Goal: Information Seeking & Learning: Learn about a topic

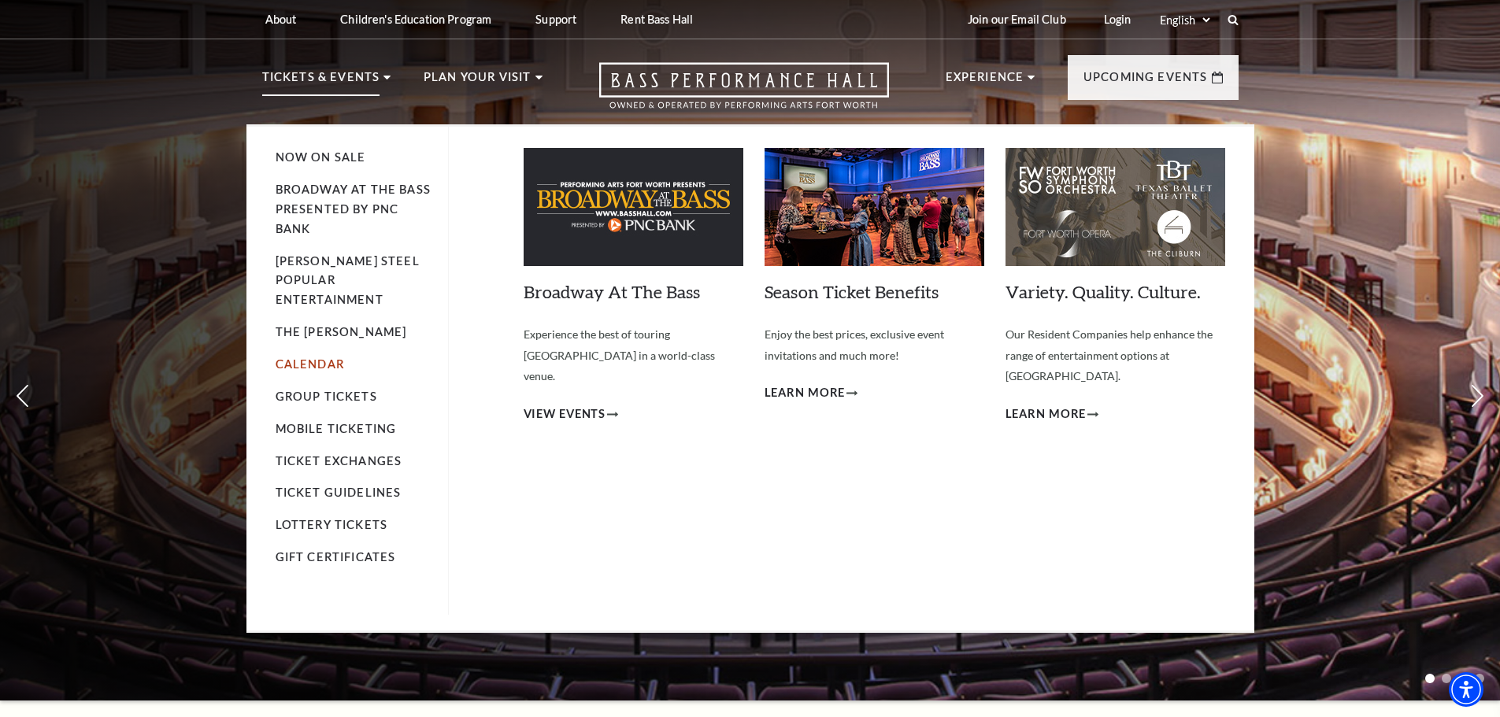
click at [331, 357] on link "Calendar" at bounding box center [310, 363] width 68 height 13
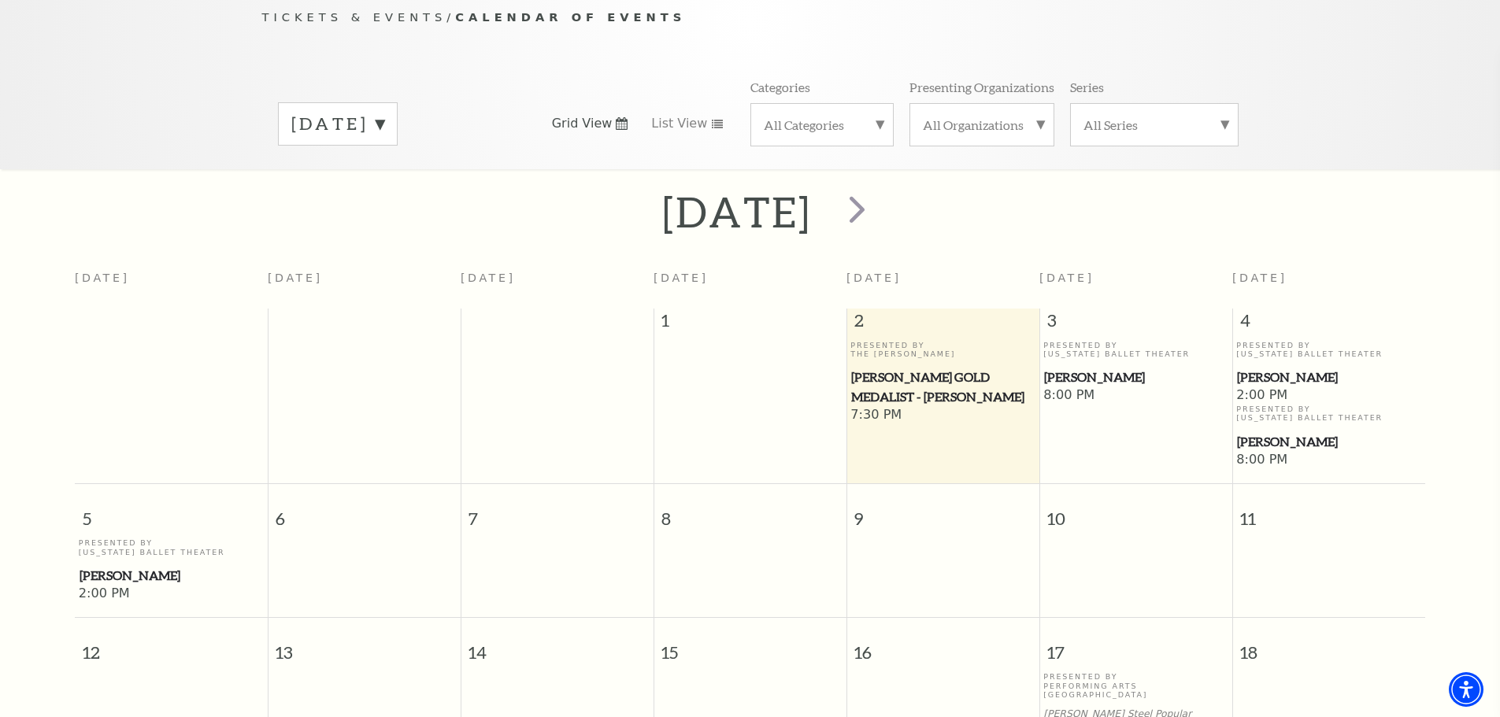
scroll to position [61, 0]
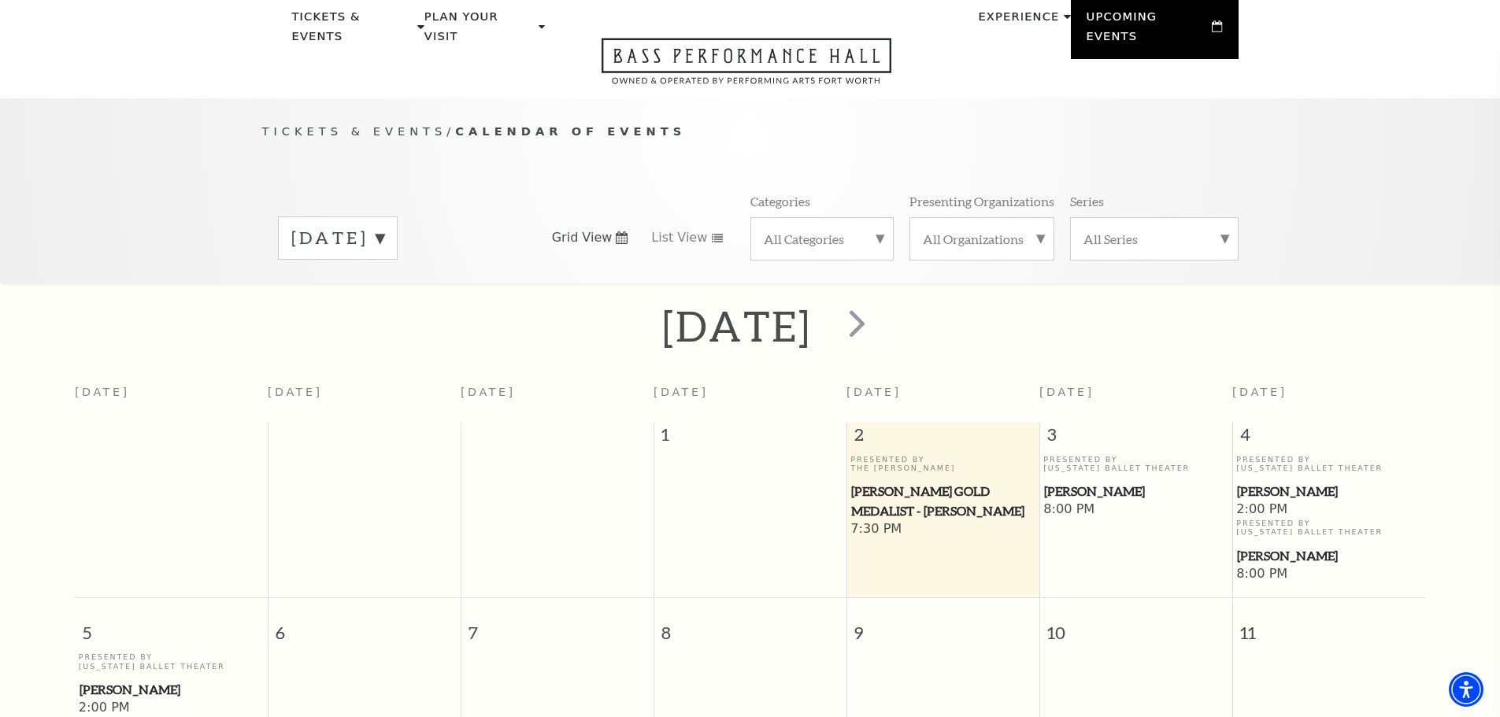
click at [384, 226] on label "[DATE]" at bounding box center [337, 238] width 93 height 24
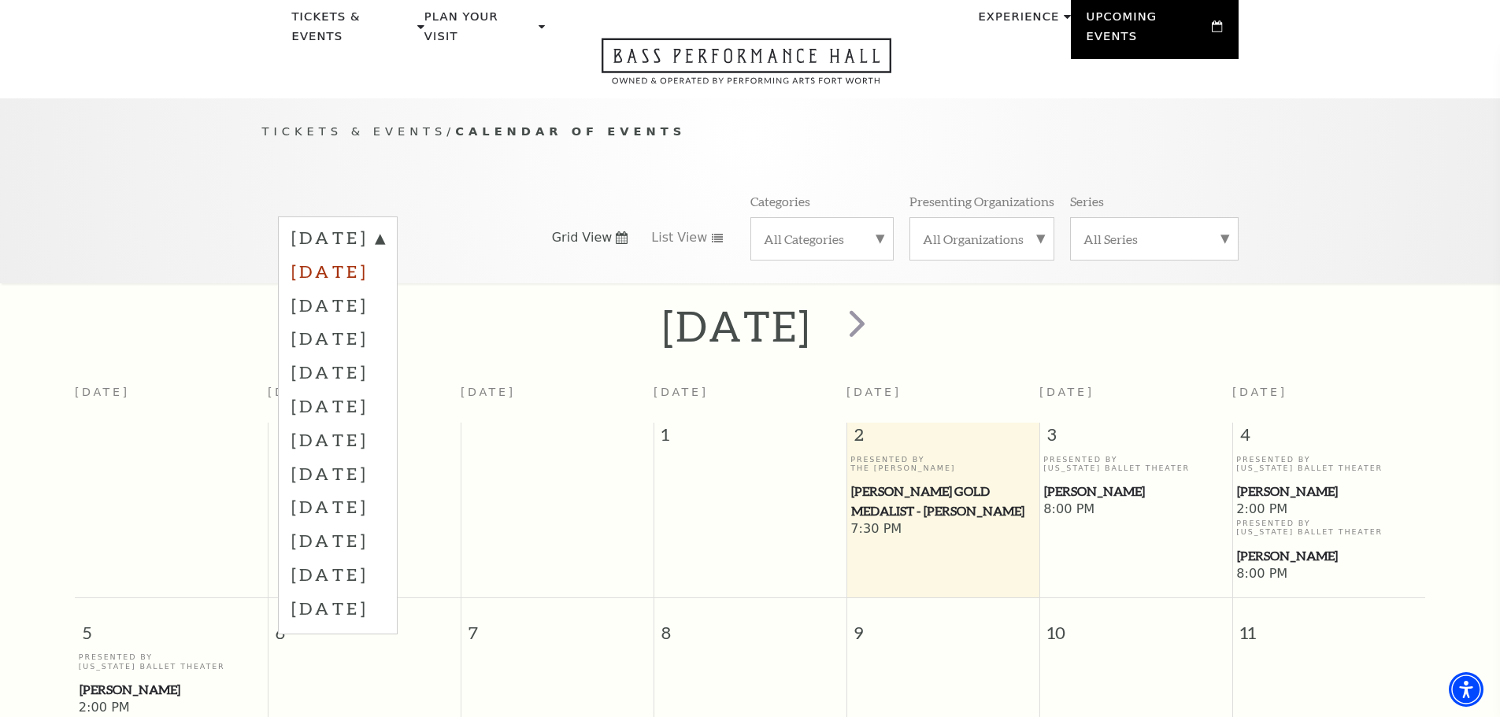
click at [384, 257] on label "November 2025" at bounding box center [337, 271] width 93 height 34
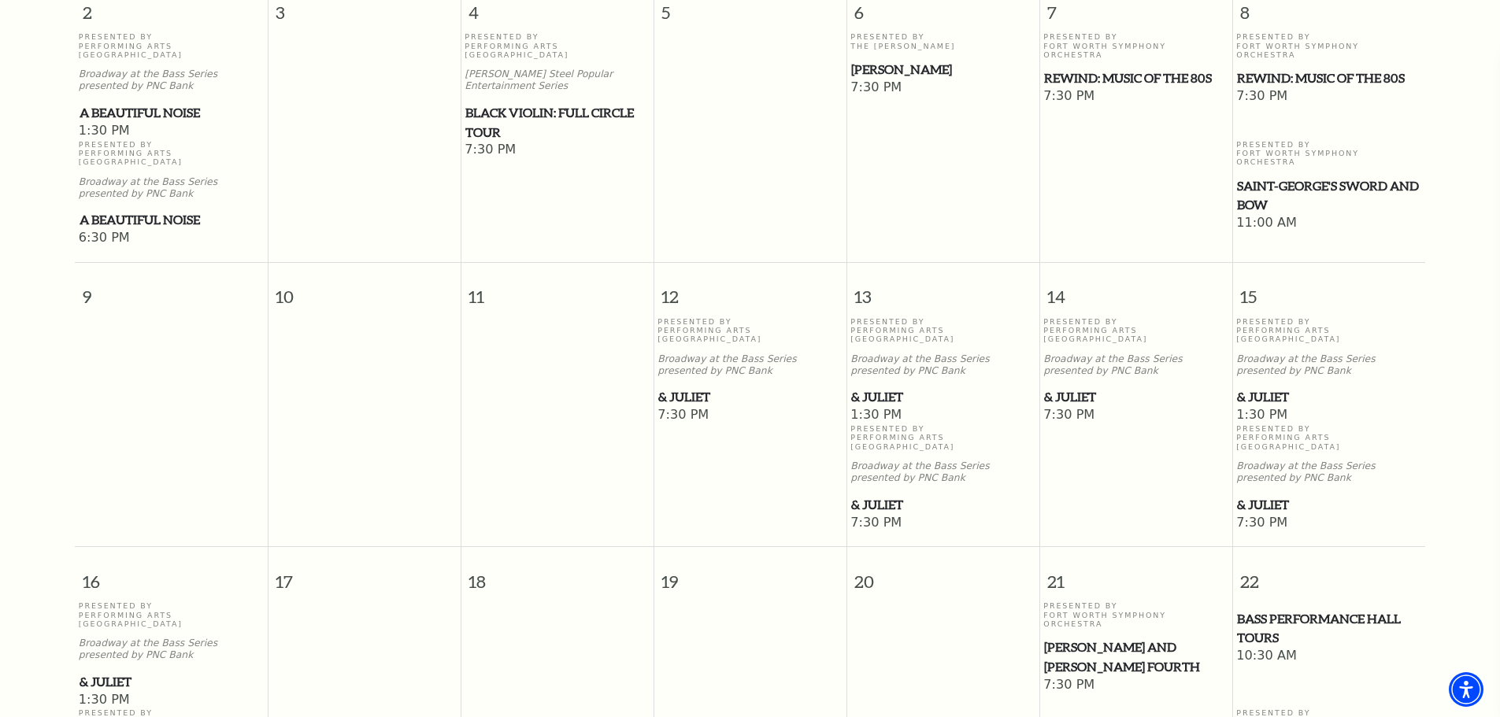
scroll to position [769, 0]
click at [1082, 386] on span "& Juliet" at bounding box center [1135, 396] width 183 height 20
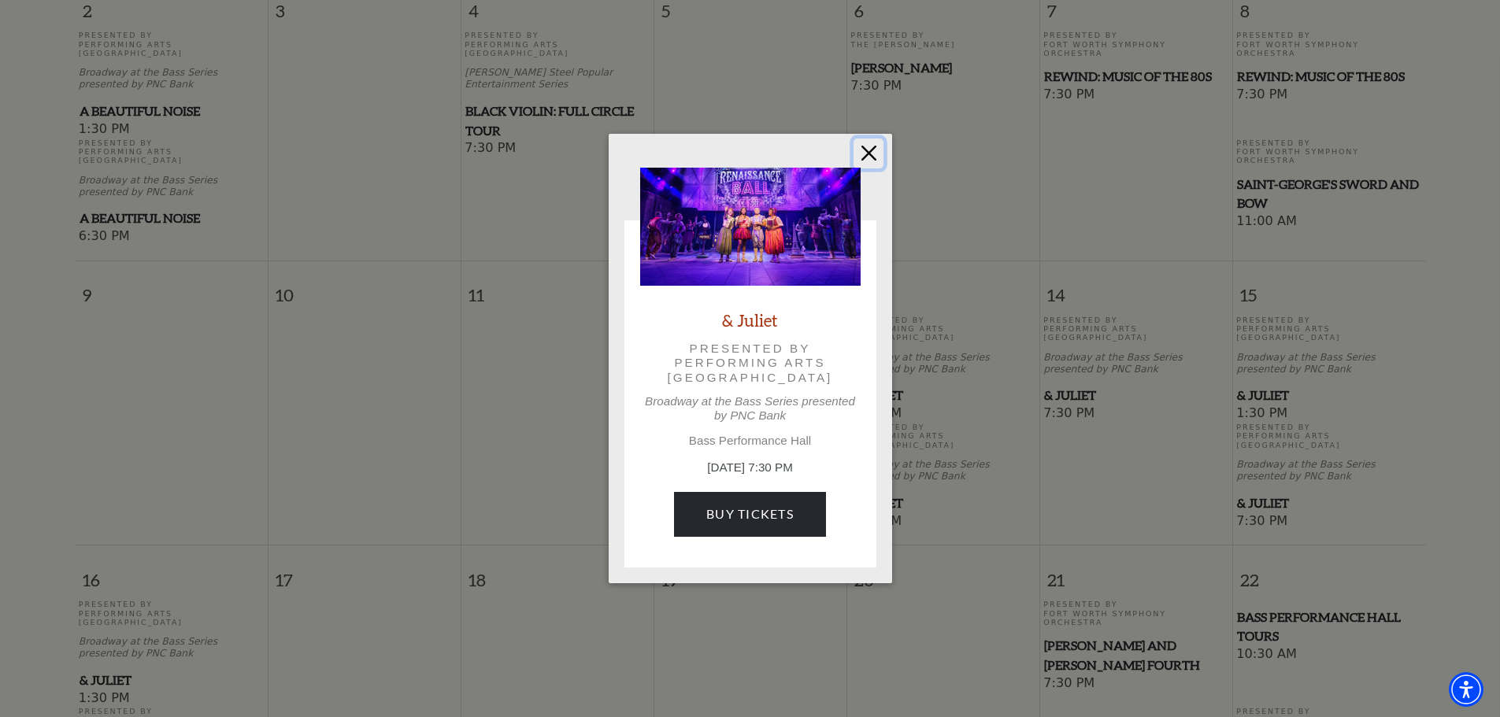
click at [874, 154] on button "Close" at bounding box center [868, 154] width 30 height 30
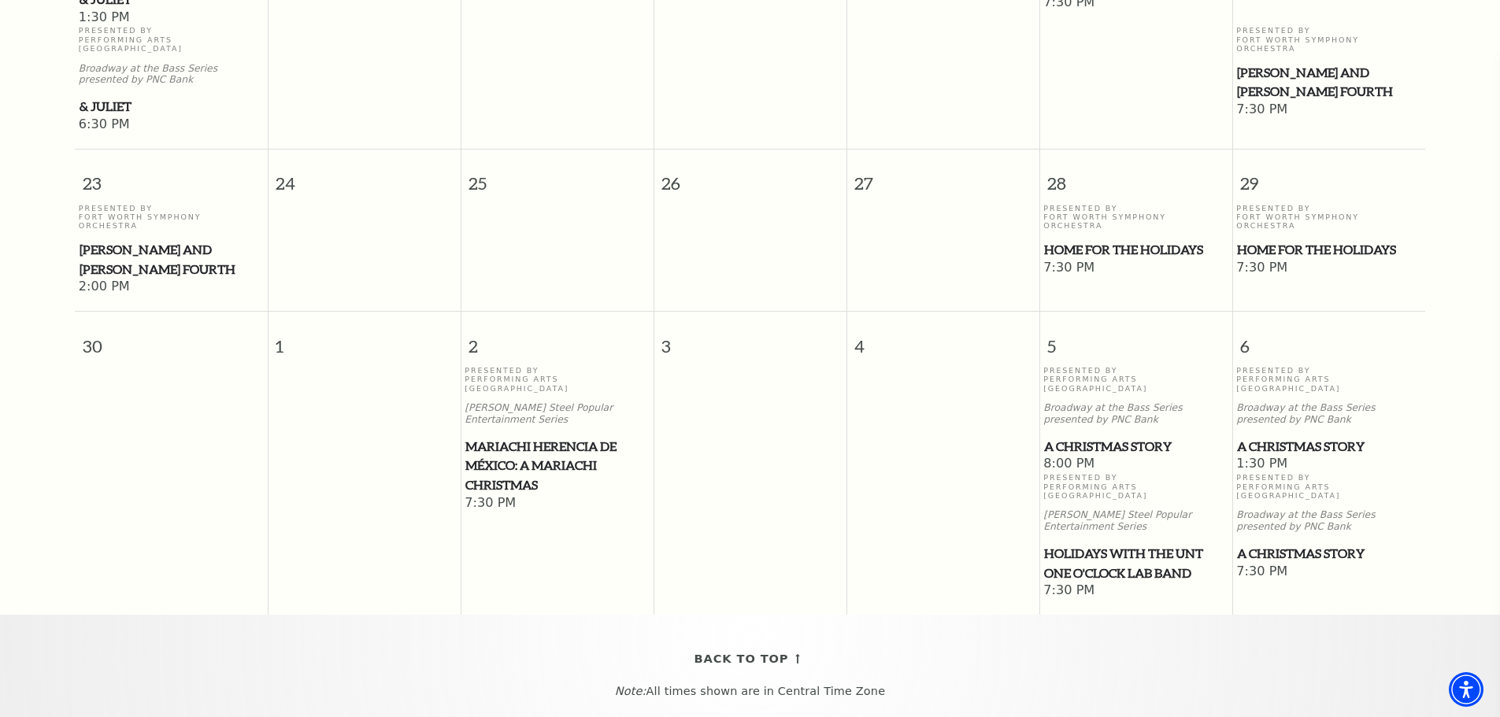
scroll to position [1478, 0]
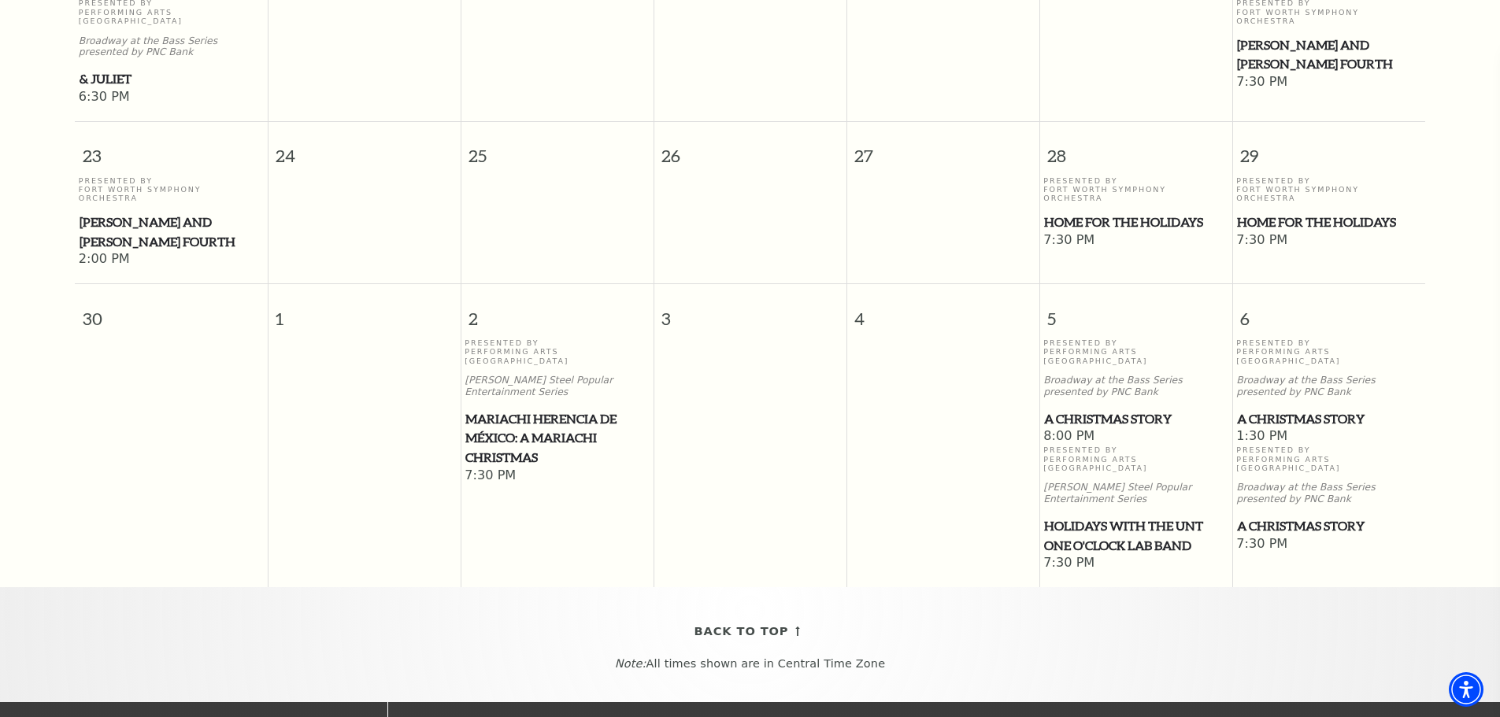
click at [1108, 409] on span "A Christmas Story" at bounding box center [1135, 419] width 183 height 20
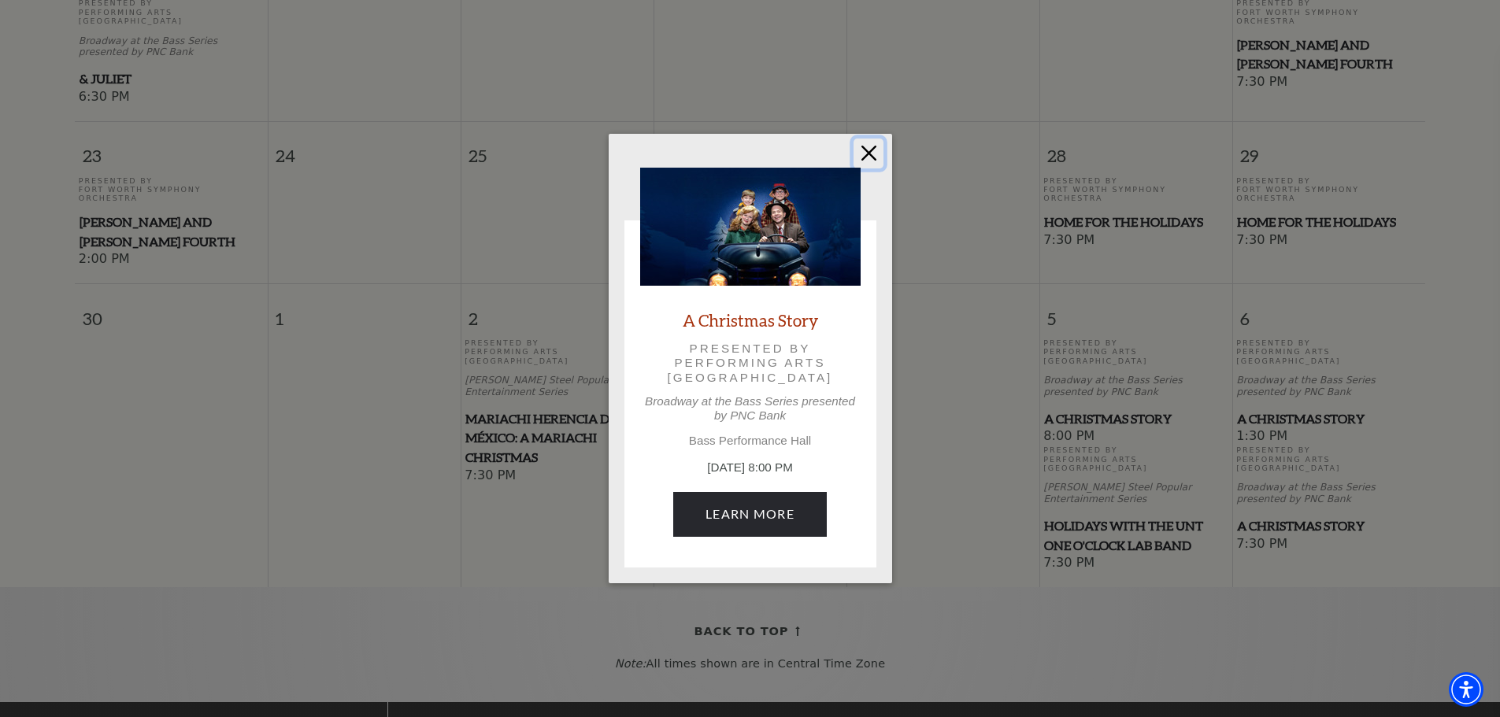
click at [863, 159] on button "Close" at bounding box center [868, 154] width 30 height 30
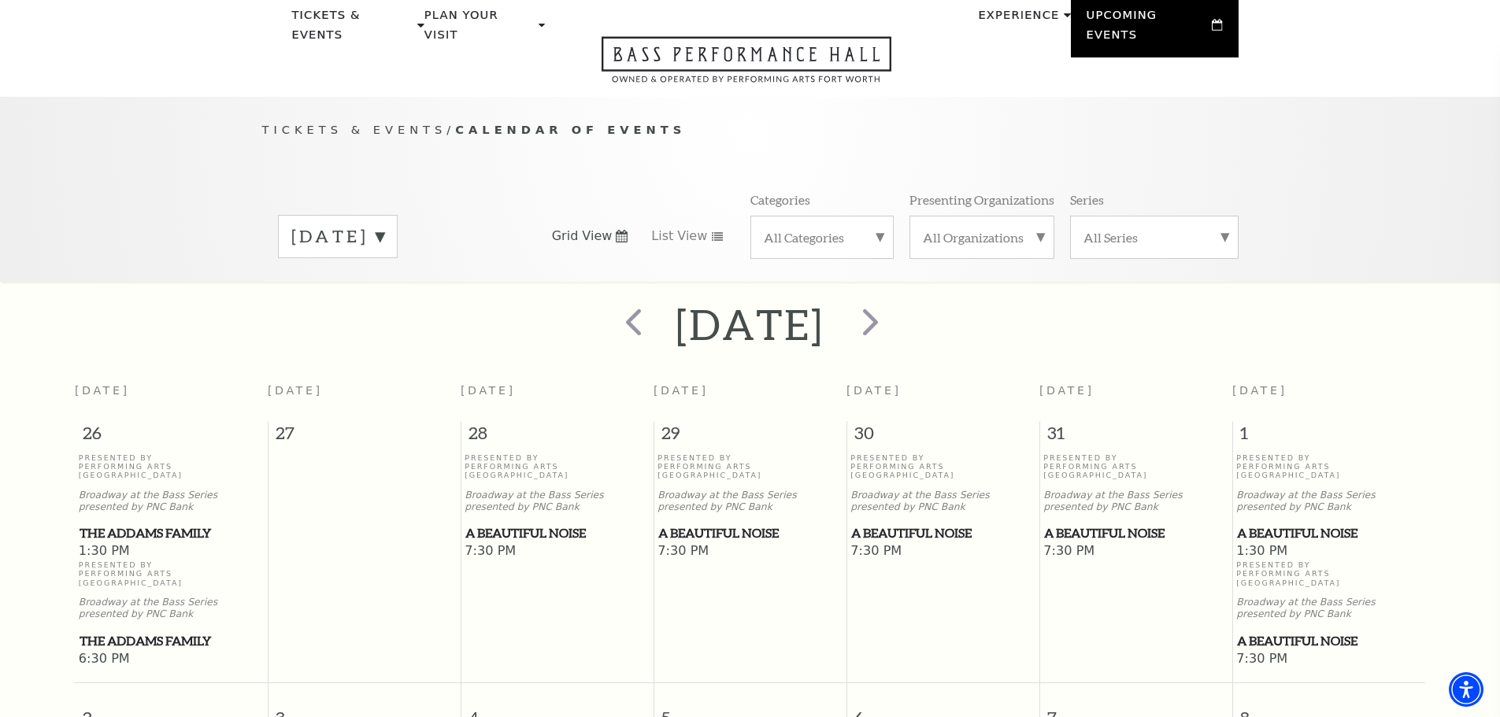
scroll to position [61, 0]
click at [990, 217] on div "All Organizations" at bounding box center [981, 238] width 145 height 43
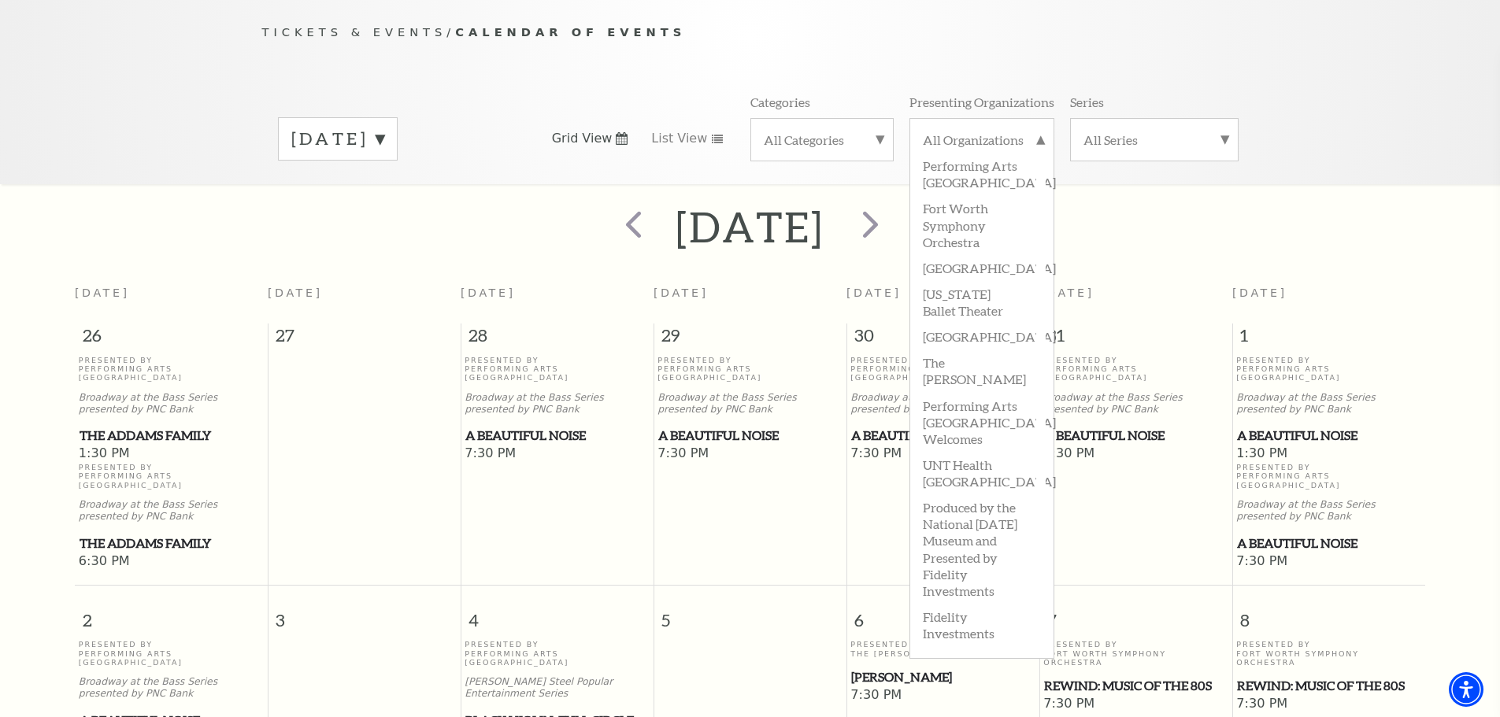
scroll to position [139, 0]
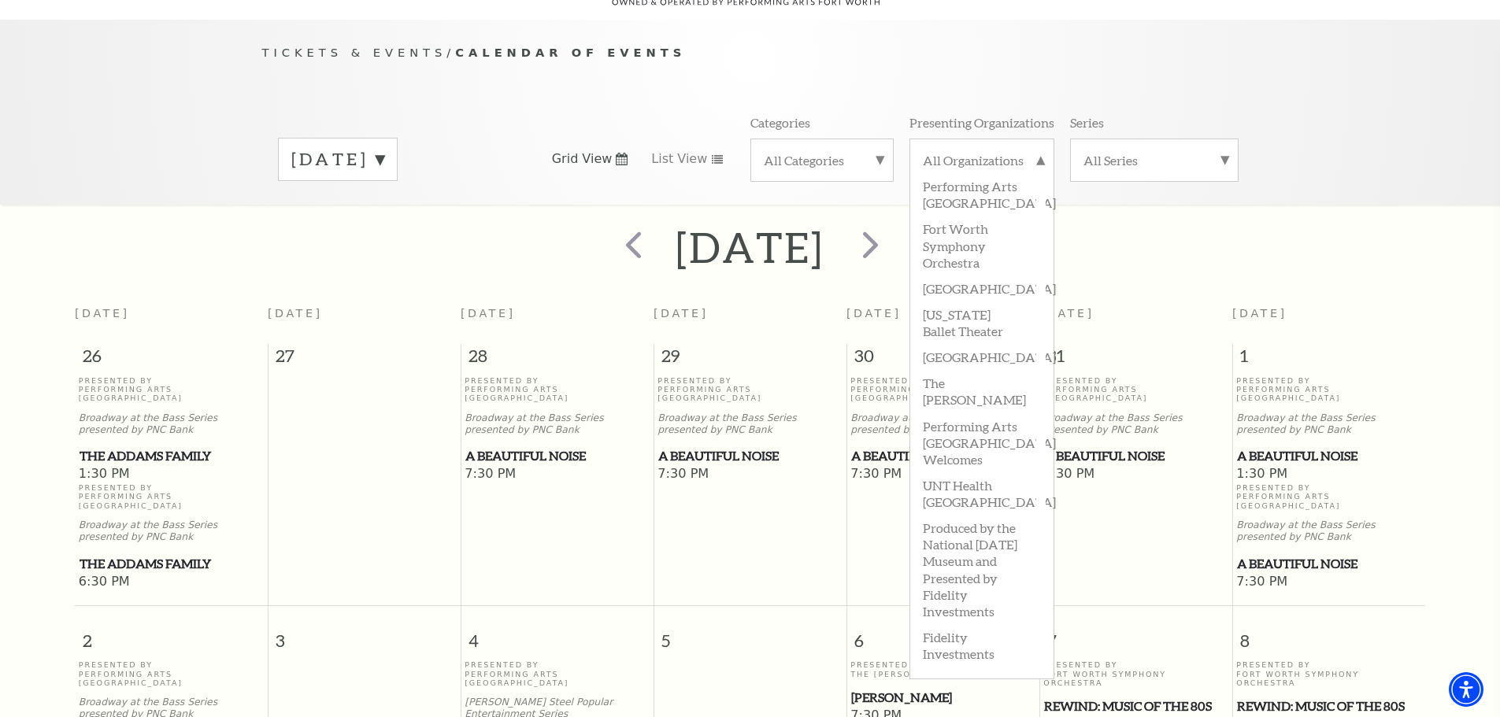
click at [832, 302] on th "Wednesday" at bounding box center [749, 321] width 193 height 46
click at [384, 147] on label "November 2025" at bounding box center [337, 159] width 93 height 24
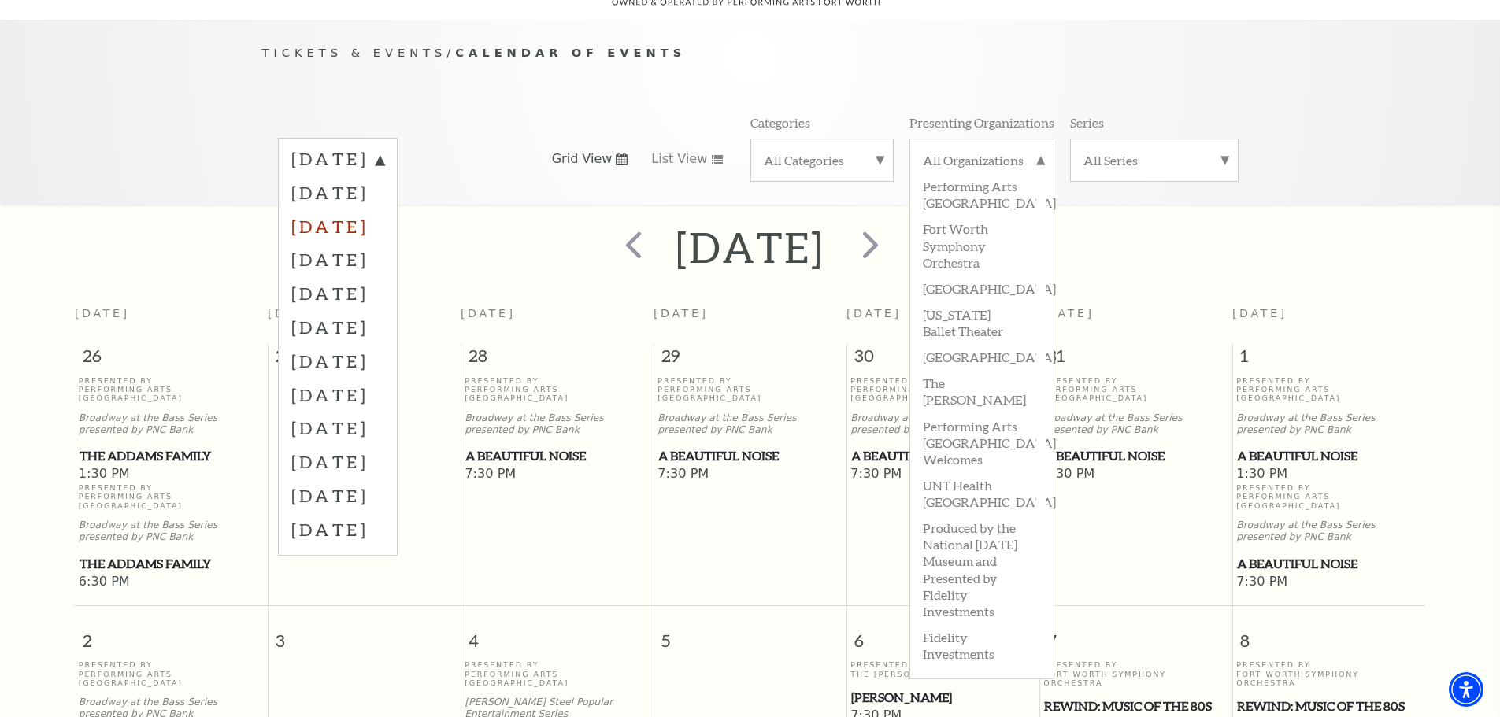
click at [384, 212] on label "December 2025" at bounding box center [337, 226] width 93 height 34
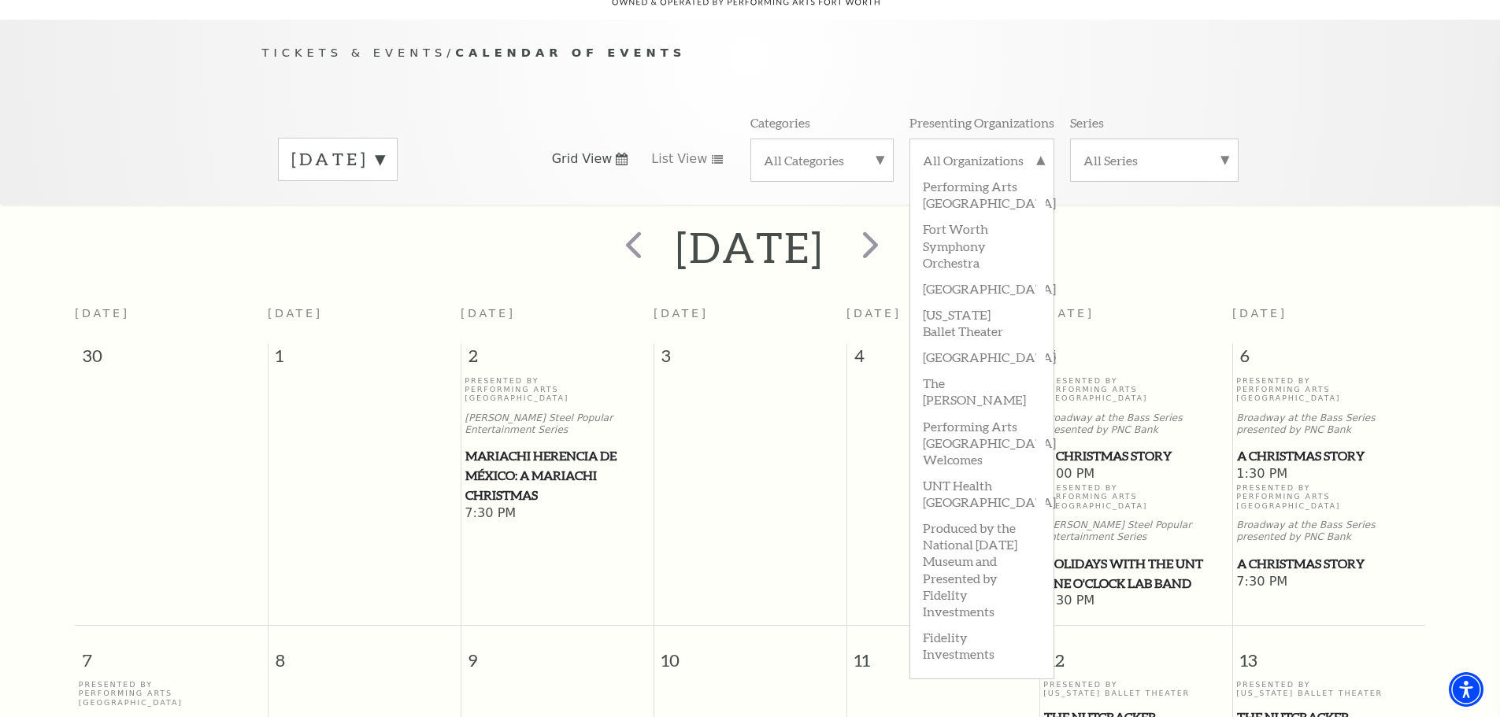
click at [1257, 253] on div "December 2025" at bounding box center [750, 248] width 1500 height 56
click at [980, 152] on label "All Organizations" at bounding box center [982, 162] width 118 height 20
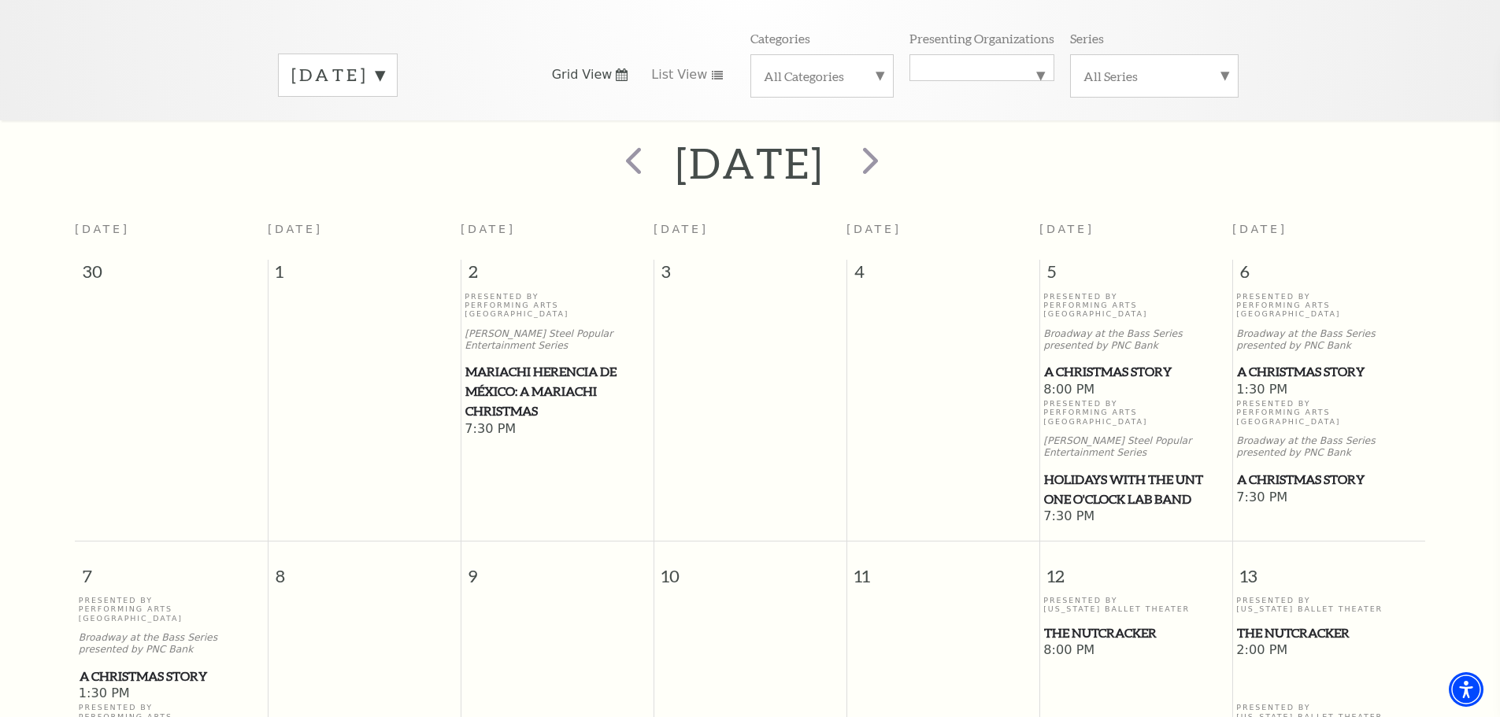
scroll to position [218, 0]
